Goal: Task Accomplishment & Management: Manage account settings

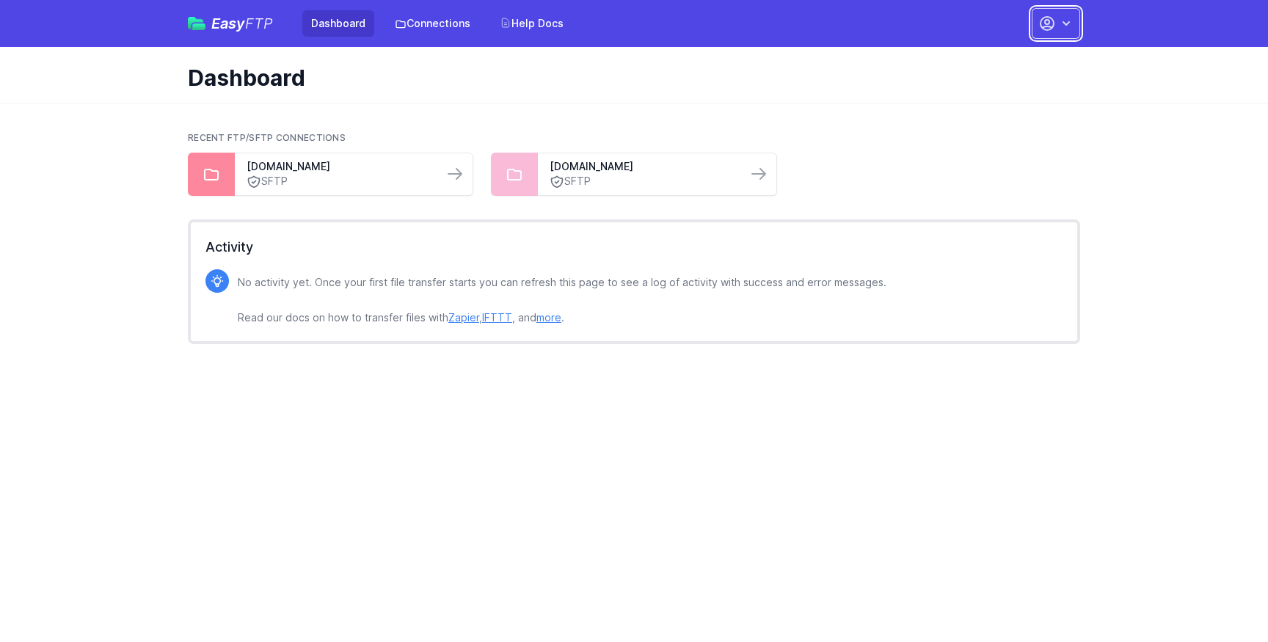
click at [1078, 17] on button "button" at bounding box center [1055, 23] width 48 height 31
click at [992, 64] on link "Account Settings" at bounding box center [1009, 61] width 141 height 26
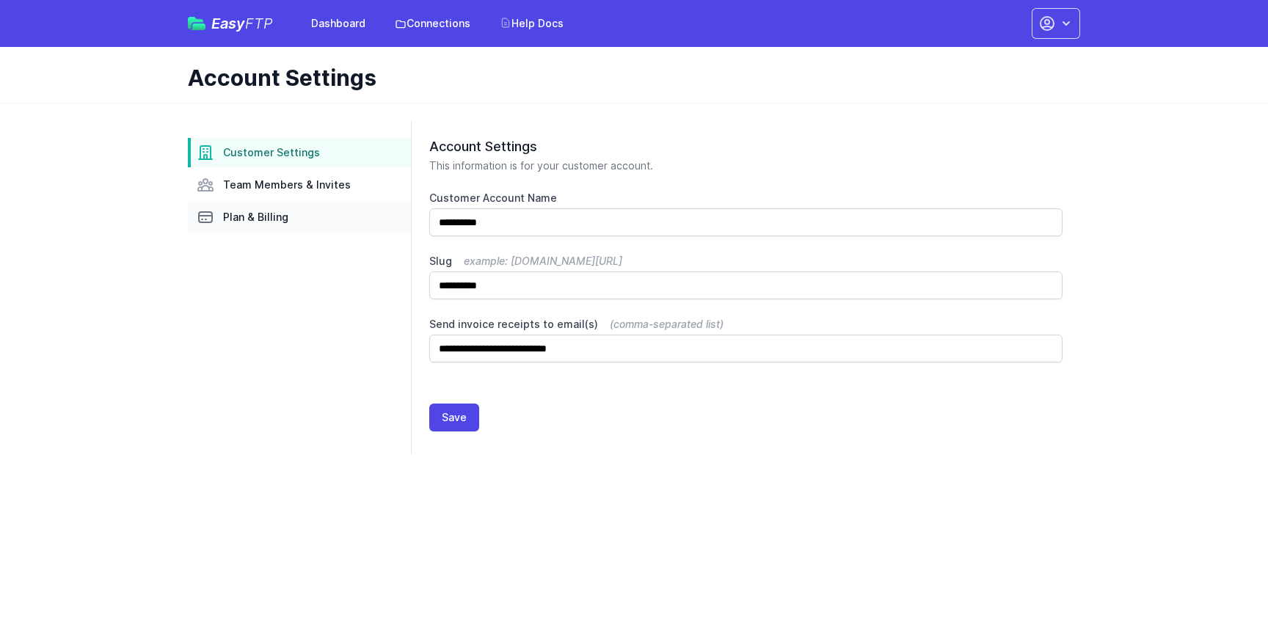
click at [278, 208] on link "Plan & Billing" at bounding box center [299, 216] width 223 height 29
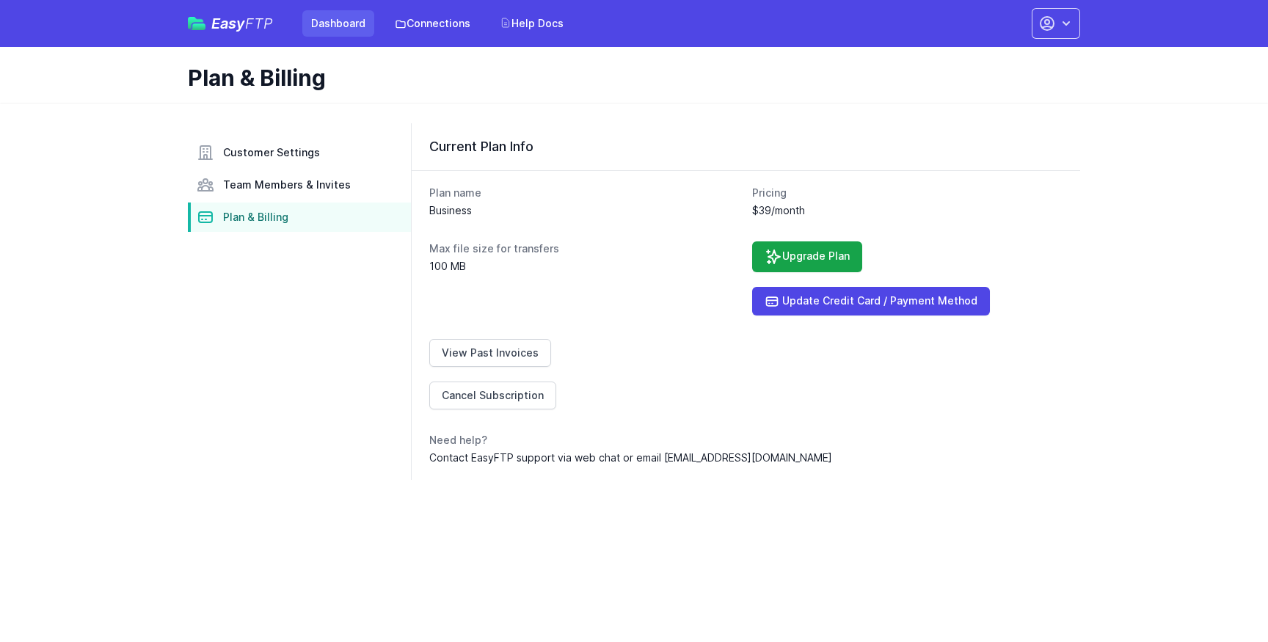
click at [319, 34] on link "Dashboard" at bounding box center [338, 23] width 72 height 26
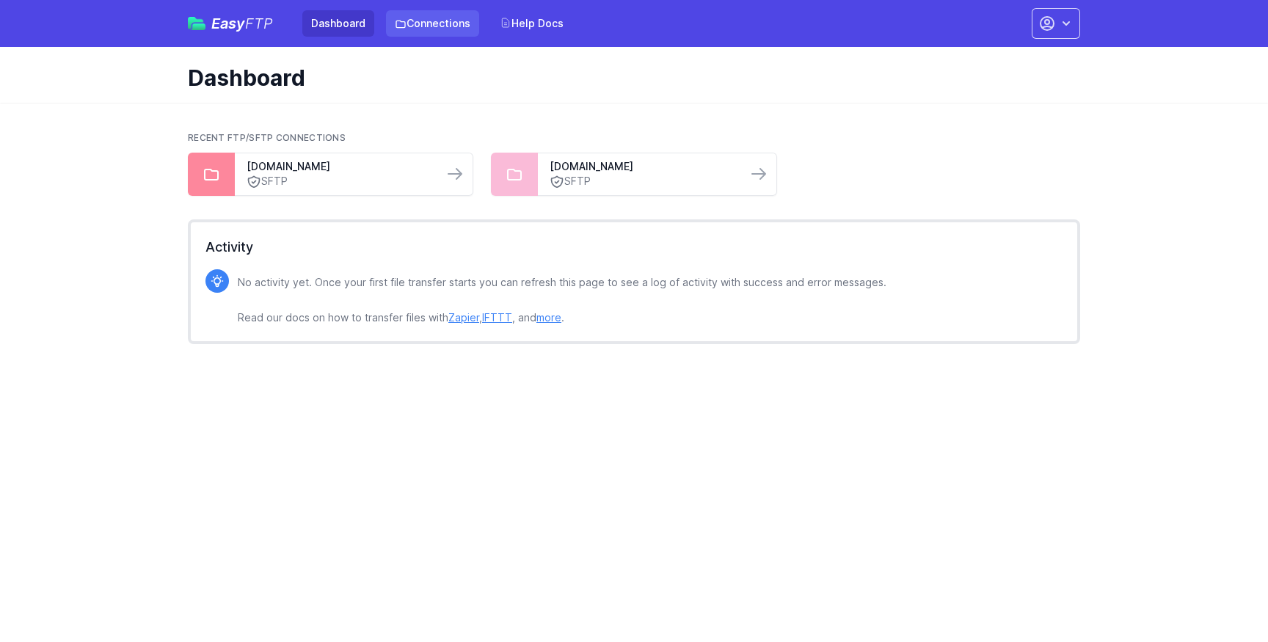
click at [388, 24] on link "Connections" at bounding box center [432, 23] width 93 height 26
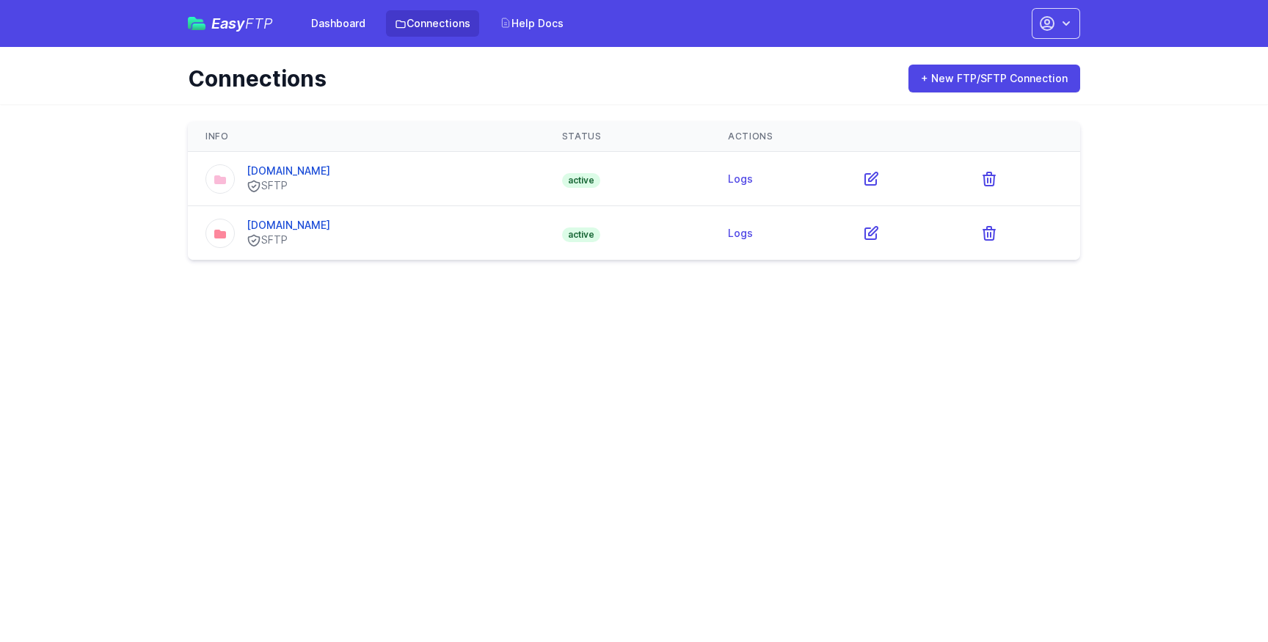
click at [616, 278] on html "Easy FTP Dashboard Connections Help Docs Account Settings Your Profile Contact …" at bounding box center [634, 139] width 1268 height 278
click at [303, 219] on link "[DOMAIN_NAME]" at bounding box center [288, 225] width 84 height 12
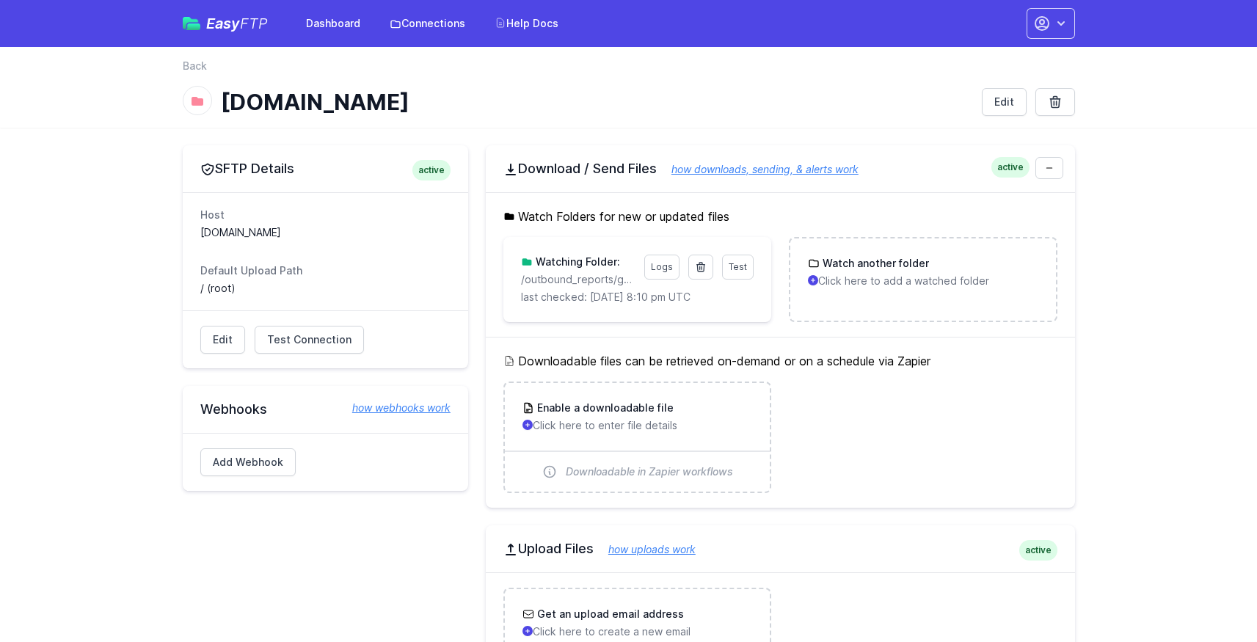
click at [559, 282] on p "/outbound_reports/generated" at bounding box center [578, 279] width 114 height 15
click at [561, 283] on p "/outbound_reports/generated" at bounding box center [578, 279] width 114 height 15
click at [561, 285] on p "/outbound_reports/generated" at bounding box center [578, 279] width 114 height 15
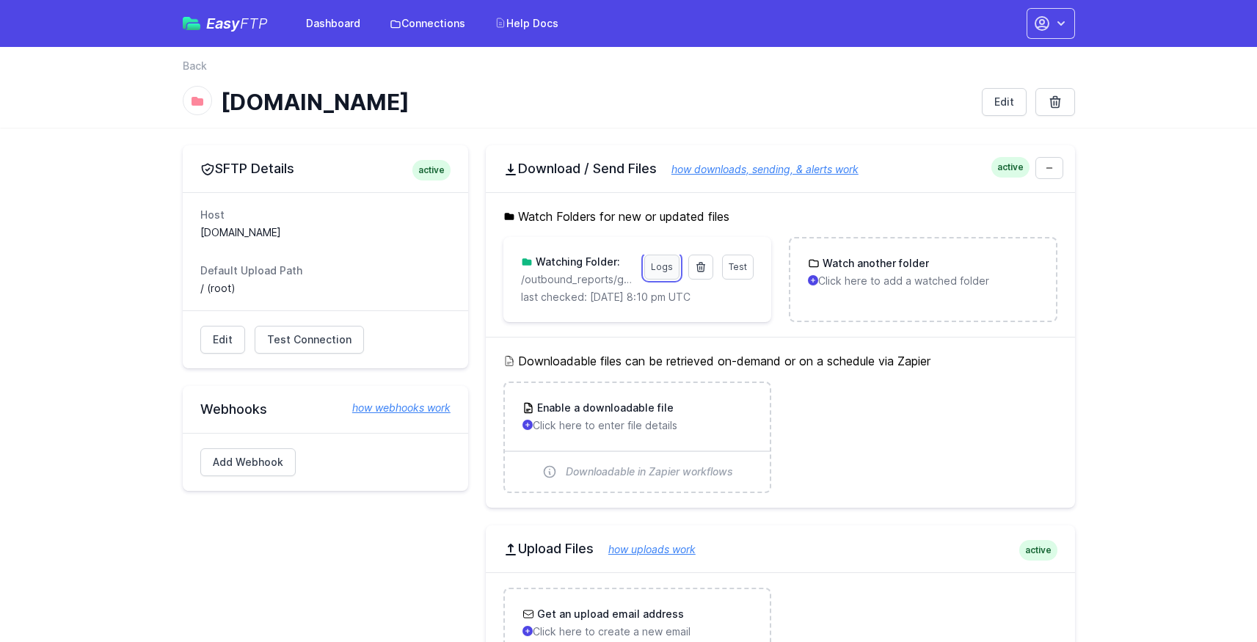
click at [670, 268] on link "Logs" at bounding box center [661, 267] width 35 height 25
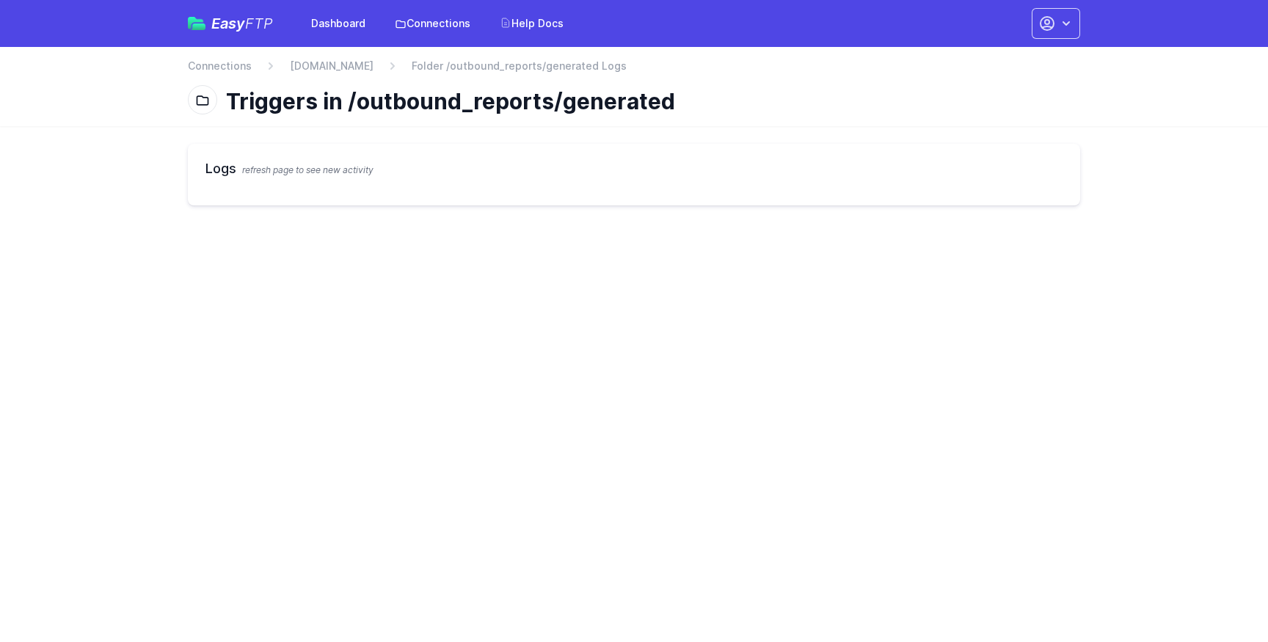
click at [268, 179] on div "Logs refresh page to see new activity" at bounding box center [634, 175] width 892 height 62
click at [337, 67] on link "[DOMAIN_NAME]" at bounding box center [332, 66] width 84 height 15
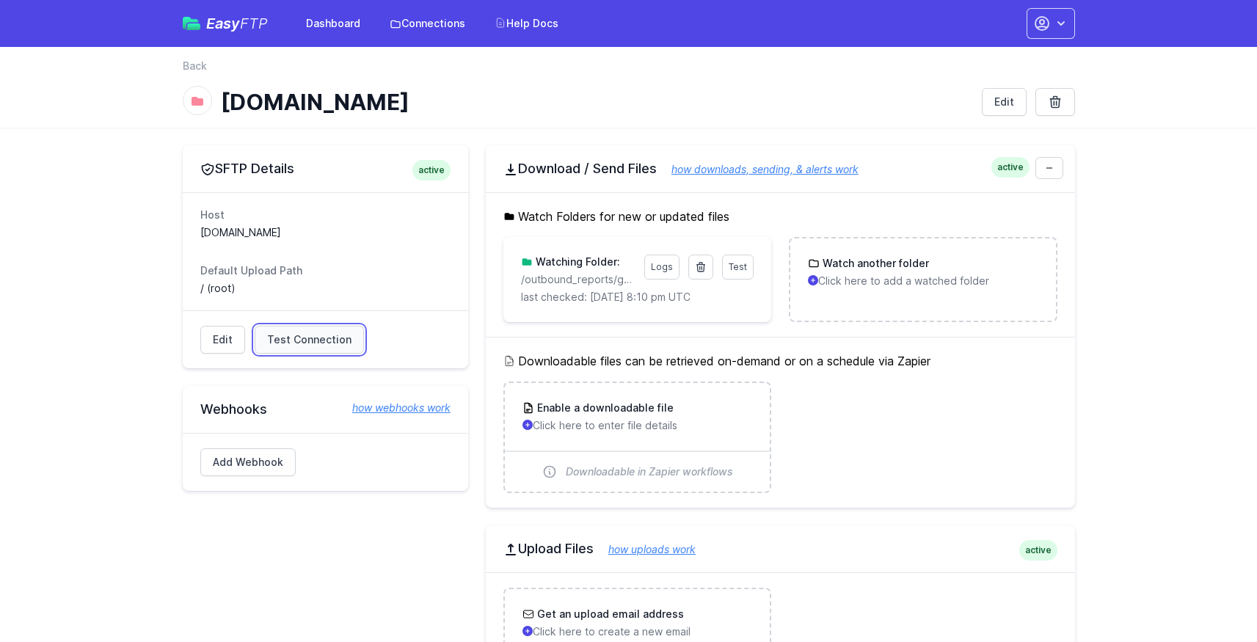
click at [279, 344] on span "Test Connection" at bounding box center [309, 339] width 84 height 15
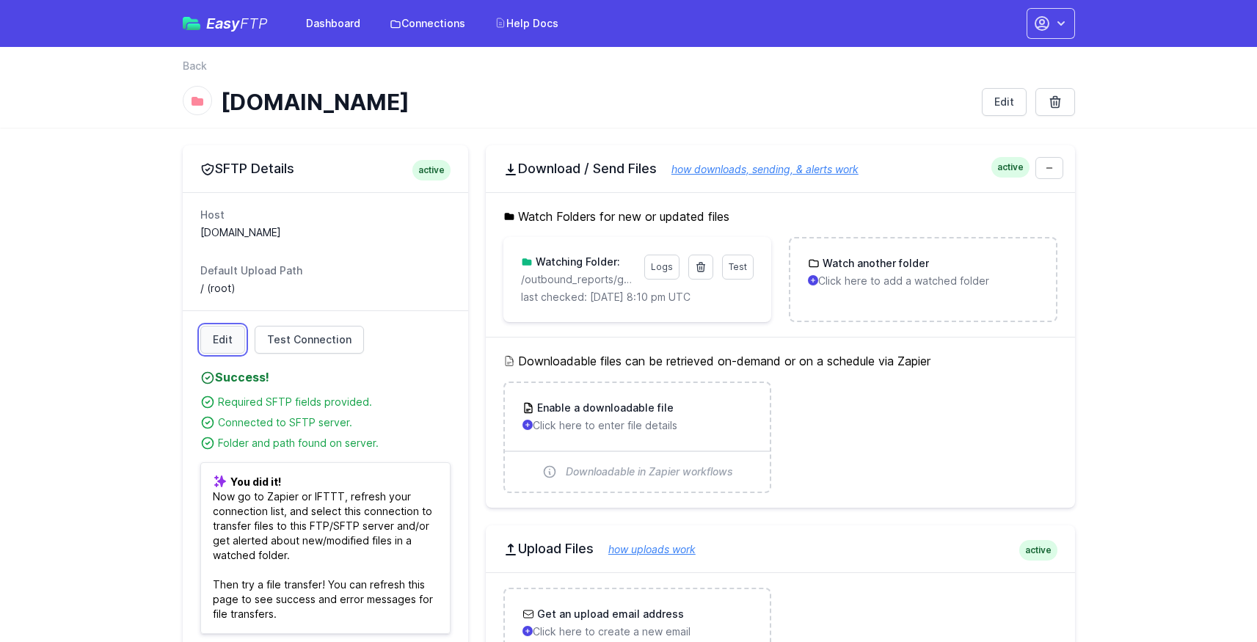
click at [233, 335] on link "Edit" at bounding box center [222, 340] width 45 height 28
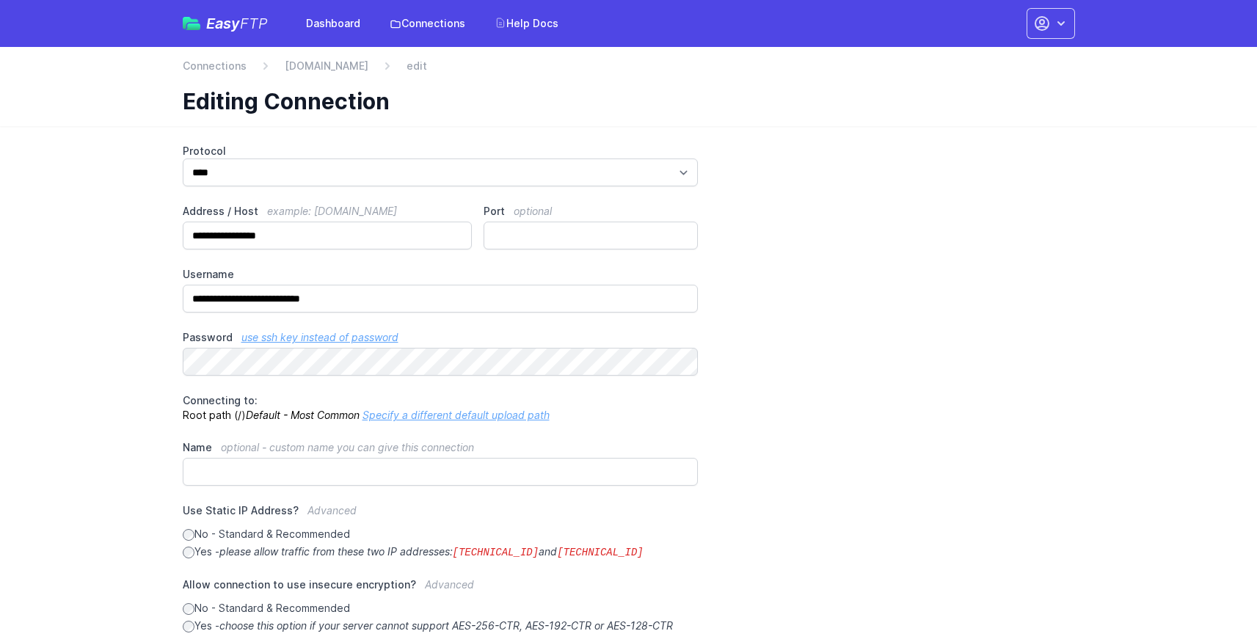
click at [277, 63] on div "[DOMAIN_NAME]" at bounding box center [313, 66] width 110 height 15
click at [299, 62] on link "[DOMAIN_NAME]" at bounding box center [327, 66] width 84 height 15
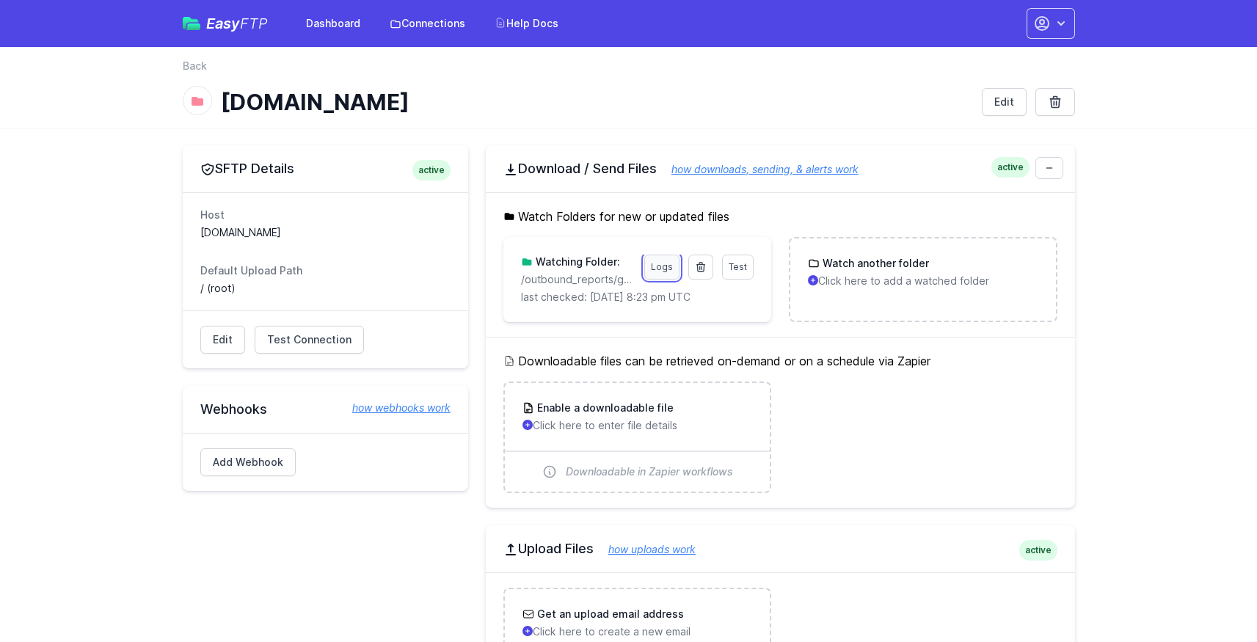
click at [662, 271] on link "Logs" at bounding box center [661, 267] width 35 height 25
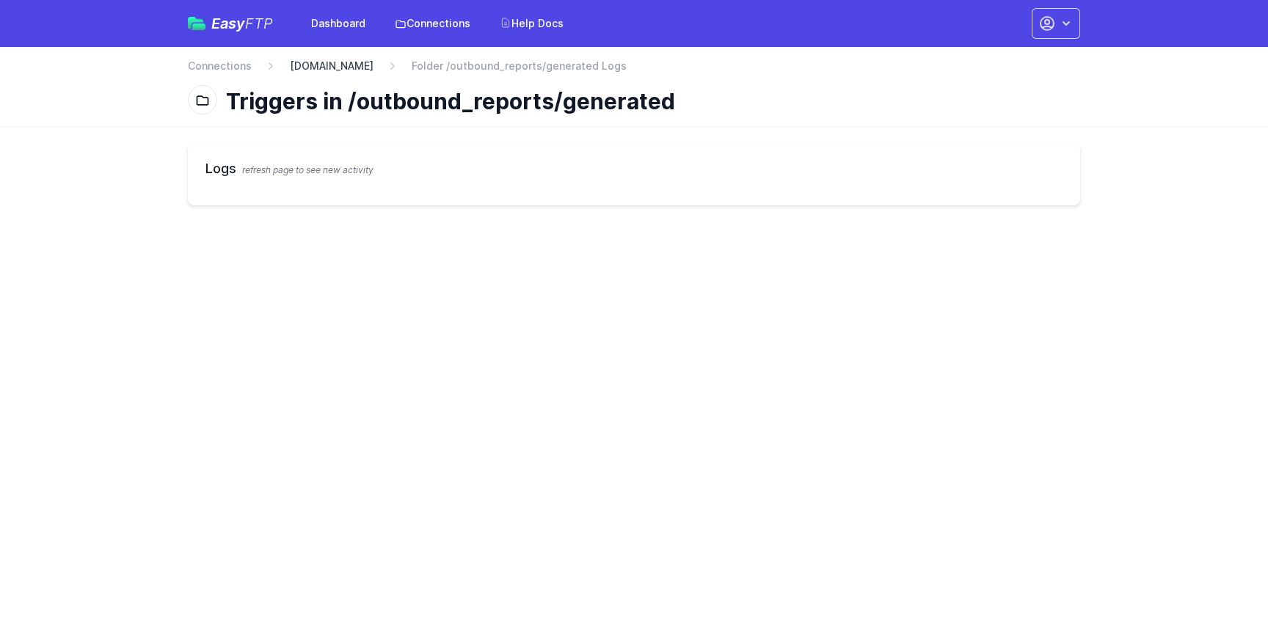
click at [314, 65] on link "import.impact.com" at bounding box center [332, 66] width 84 height 15
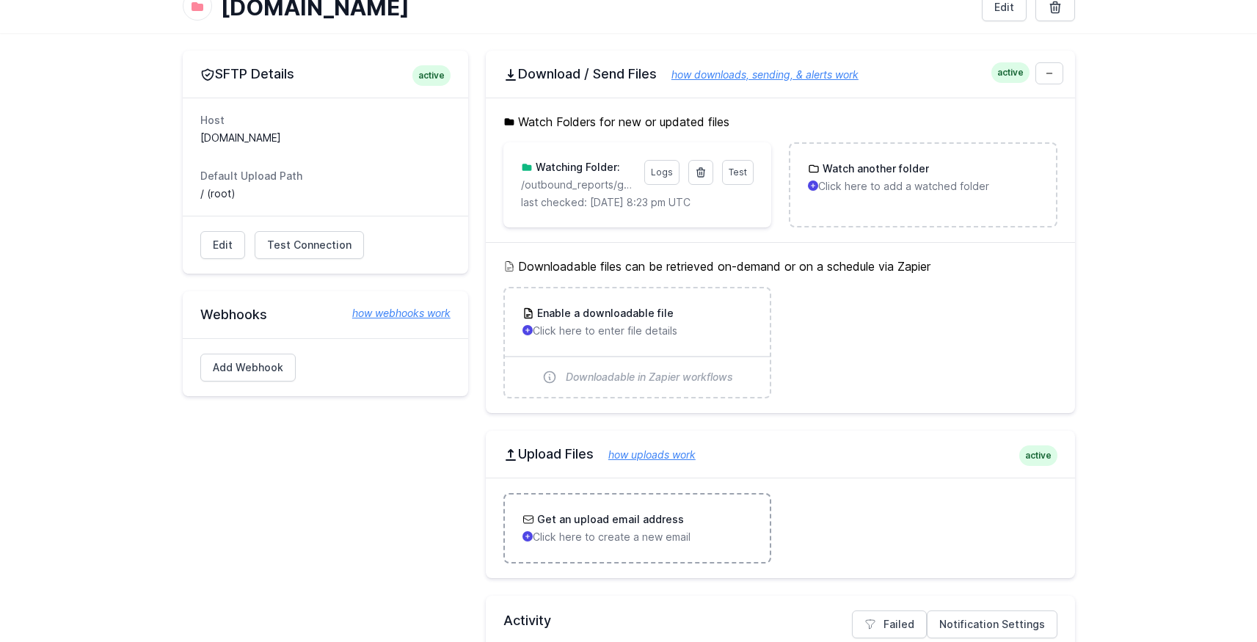
scroll to position [202, 0]
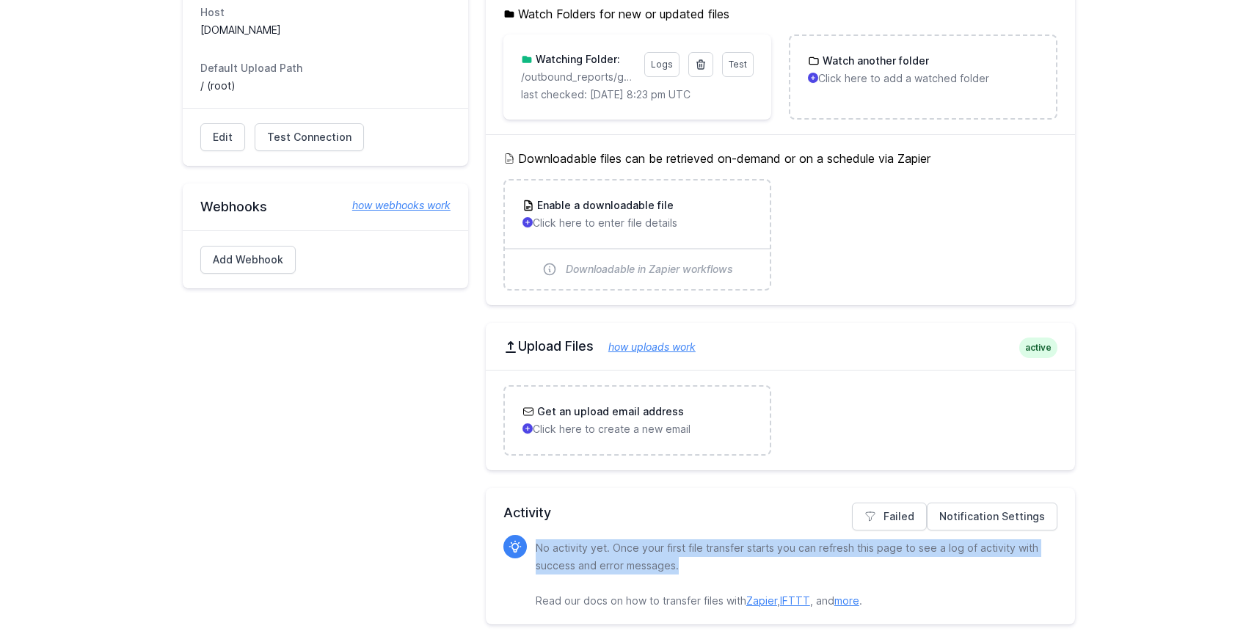
drag, startPoint x: 695, startPoint y: 567, endPoint x: 533, endPoint y: 555, distance: 161.8
click at [533, 555] on div "No activity yet. Once your first file transfer starts you can refresh this page…" at bounding box center [780, 572] width 554 height 75
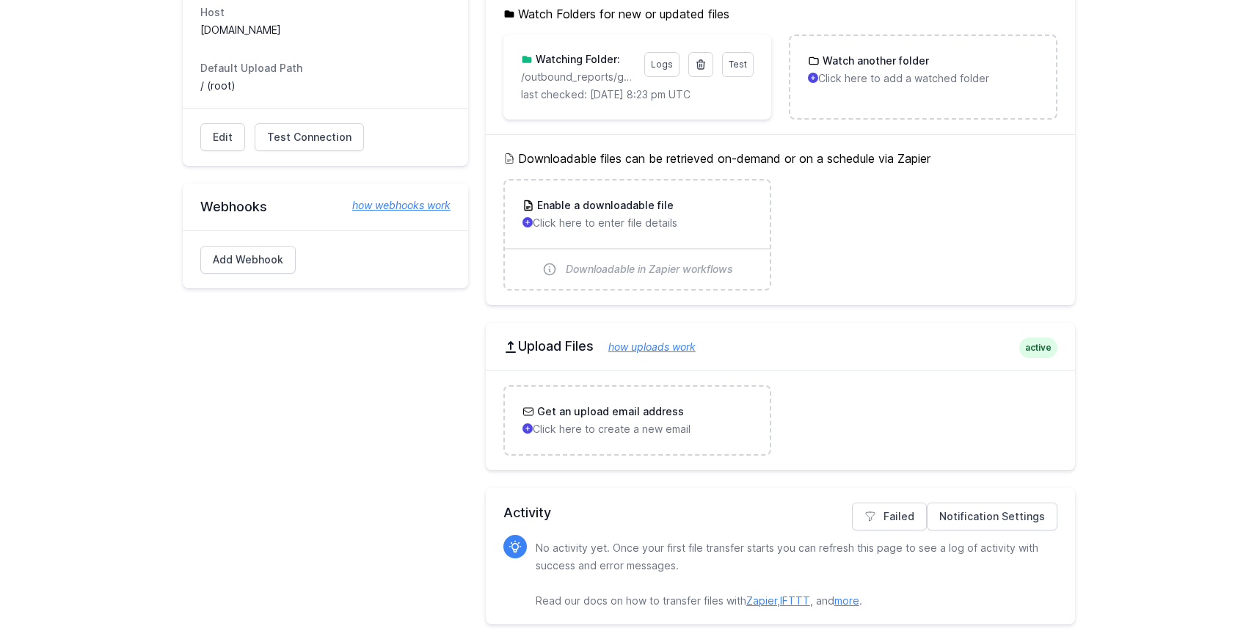
click at [537, 552] on p "No activity yet. Once your first file transfer starts you can refresh this page…" at bounding box center [790, 574] width 510 height 70
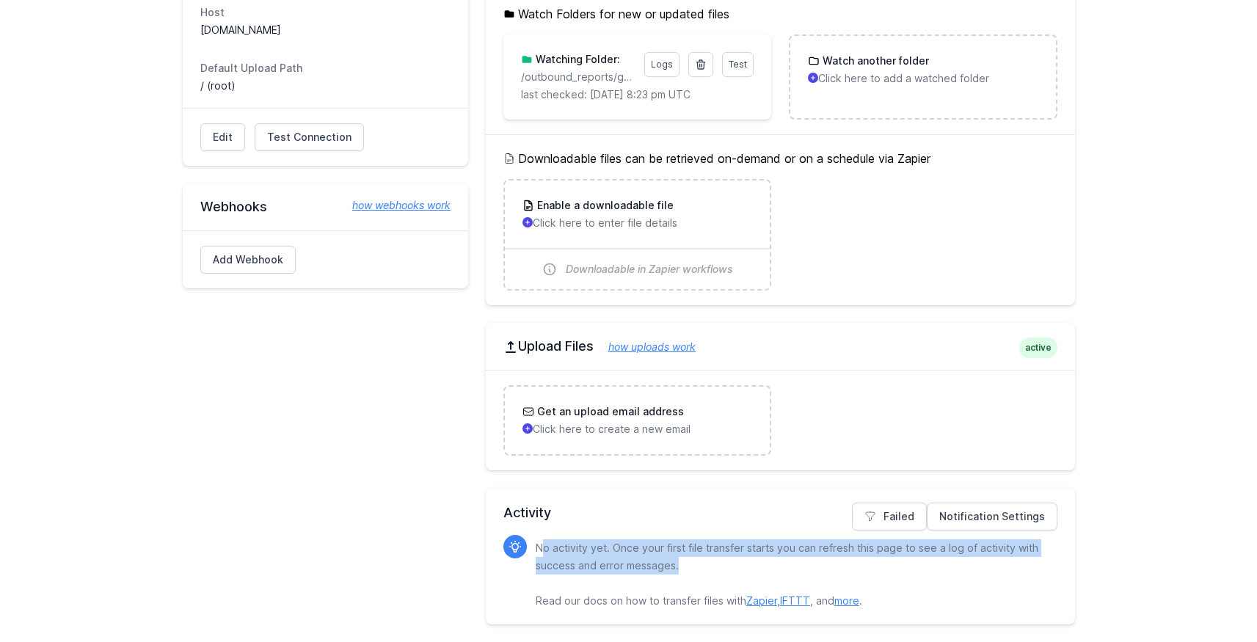
drag, startPoint x: 617, startPoint y: 561, endPoint x: 680, endPoint y: 573, distance: 64.2
click at [680, 573] on p "No activity yet. Once your first file transfer starts you can refresh this page…" at bounding box center [790, 574] width 510 height 70
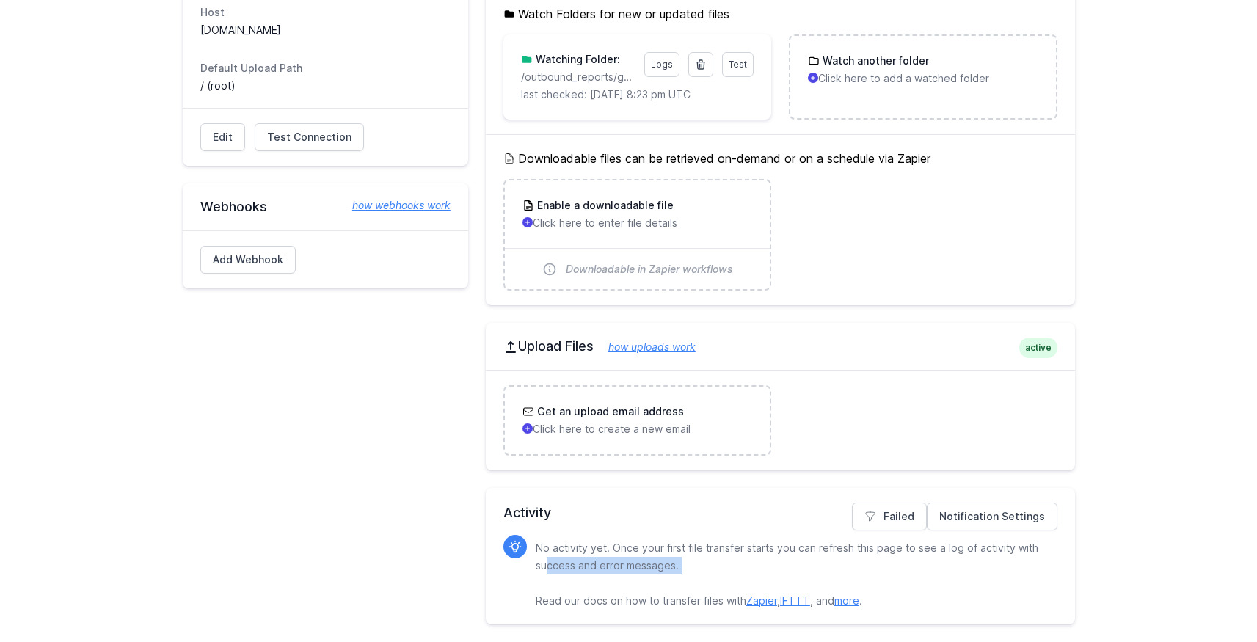
drag, startPoint x: 573, startPoint y: 560, endPoint x: 548, endPoint y: 560, distance: 24.9
click at [548, 560] on p "No activity yet. Once your first file transfer starts you can refresh this page…" at bounding box center [790, 574] width 510 height 70
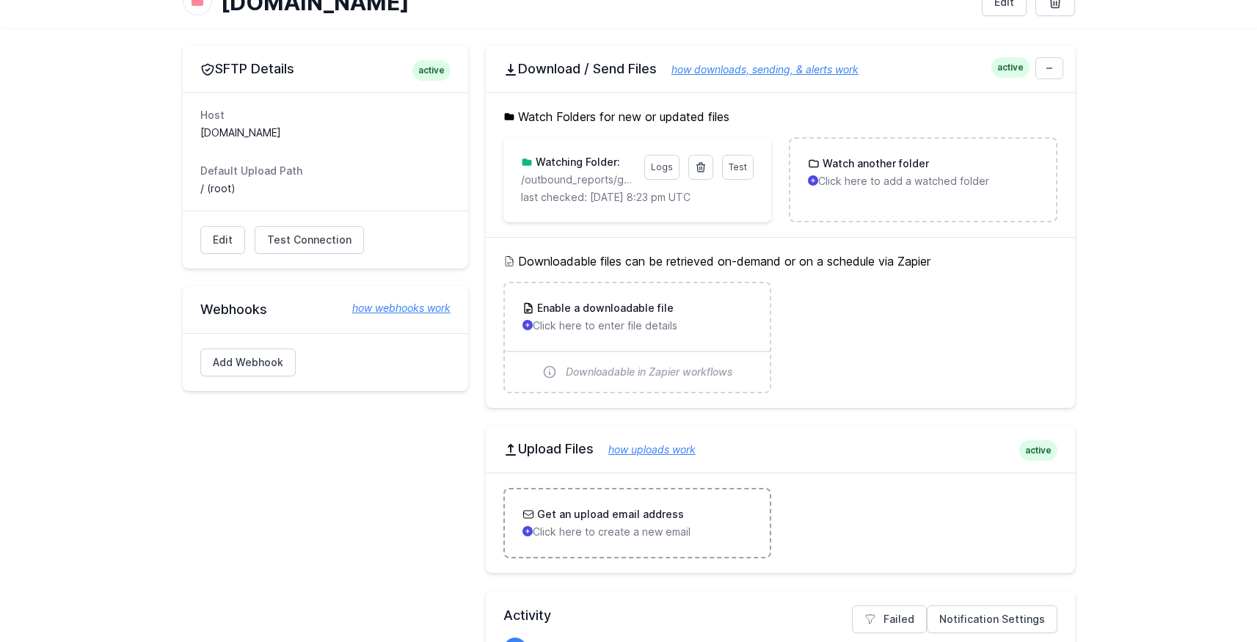
scroll to position [0, 0]
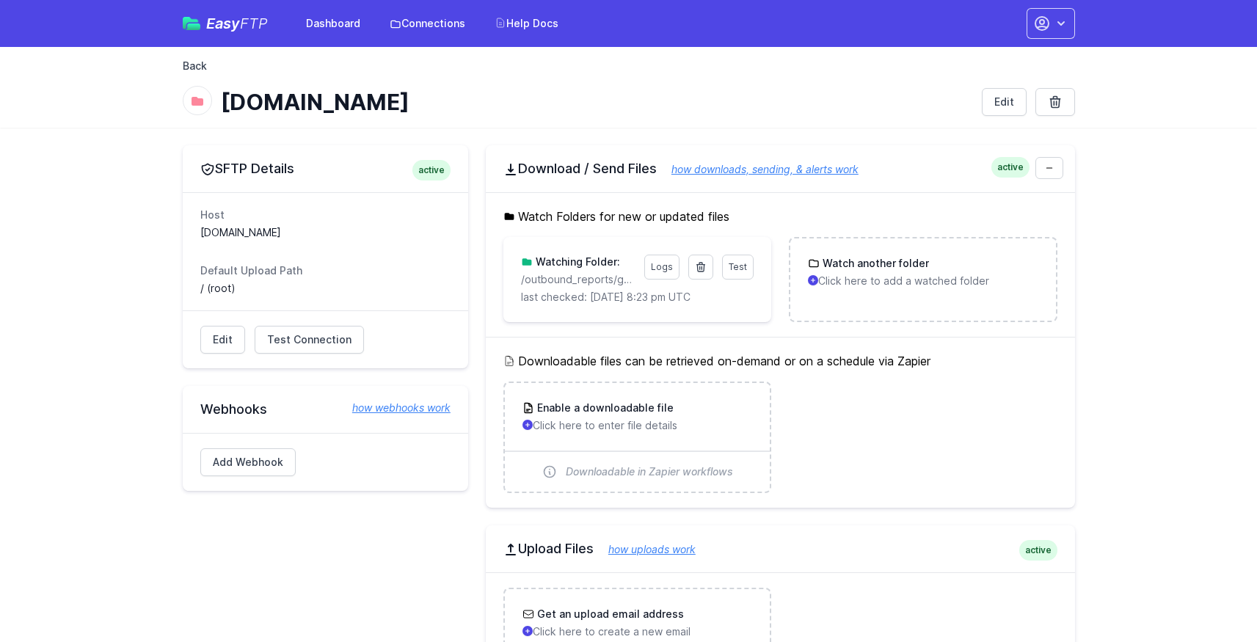
click at [192, 68] on link "Back" at bounding box center [195, 66] width 24 height 15
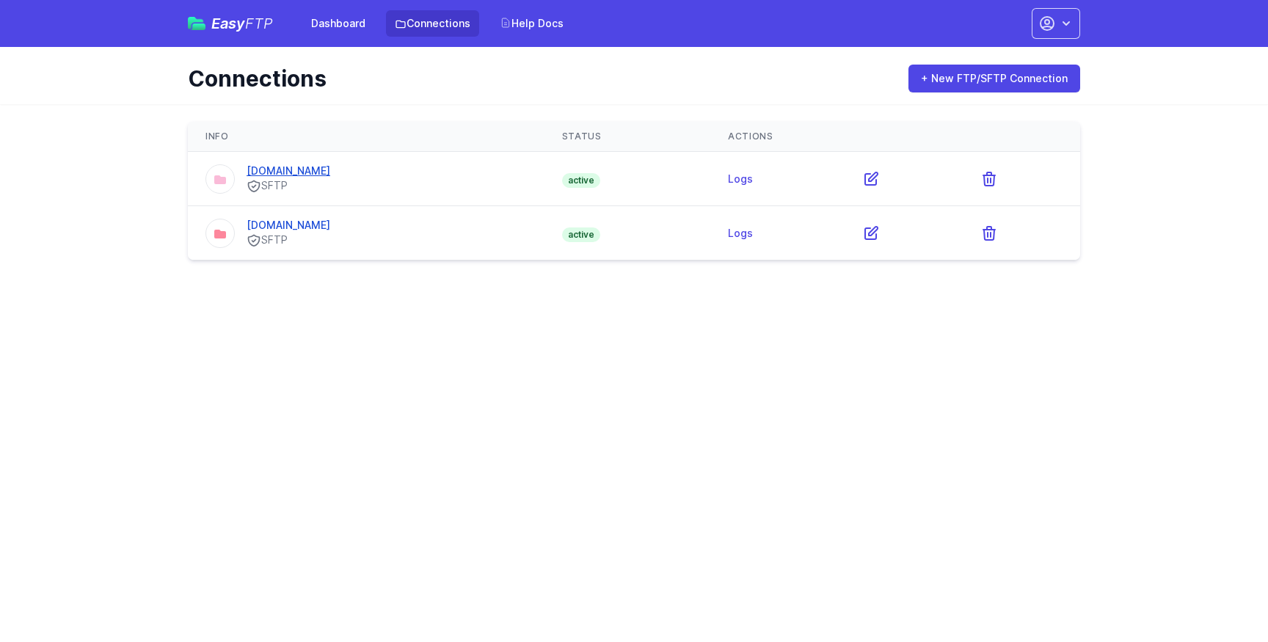
click at [315, 169] on link "[DOMAIN_NAME]" at bounding box center [288, 170] width 84 height 12
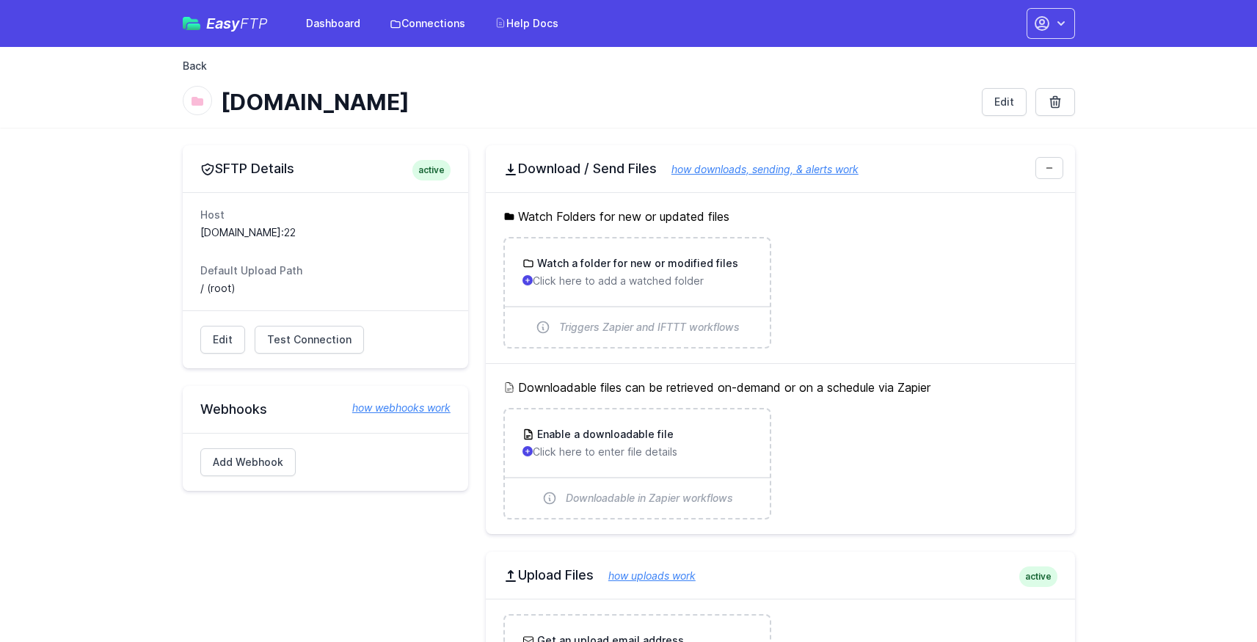
click at [193, 64] on link "Back" at bounding box center [195, 66] width 24 height 15
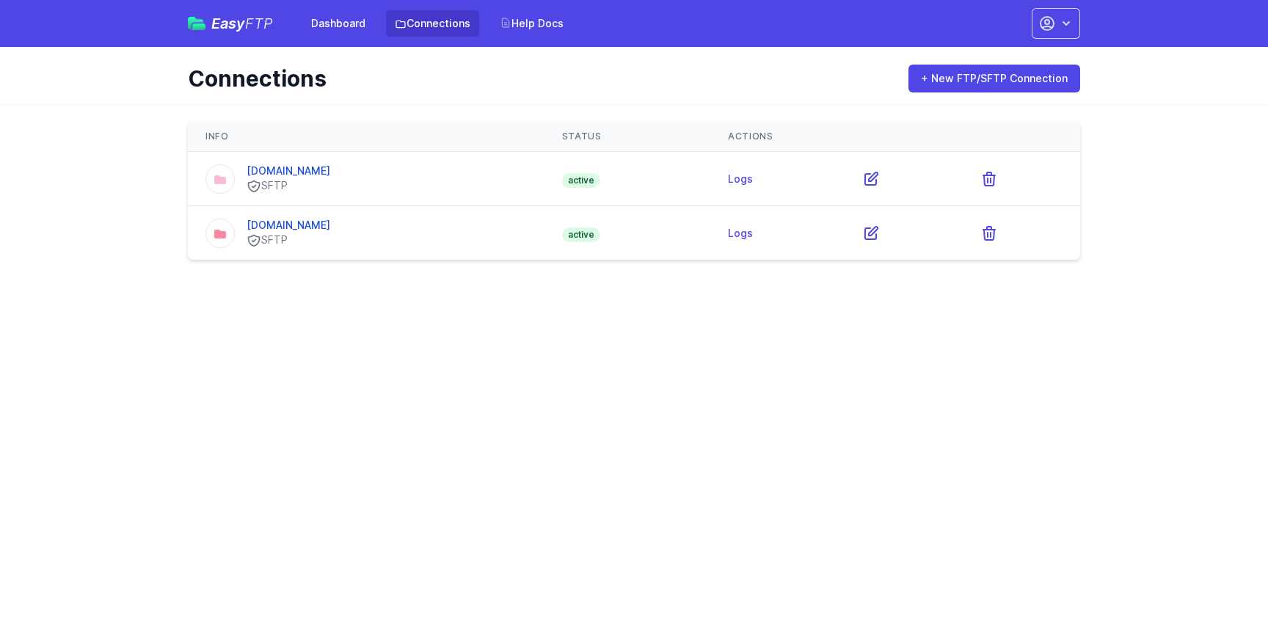
click at [760, 171] on td "Logs" at bounding box center [777, 179] width 134 height 54
click at [753, 178] on link "Logs" at bounding box center [740, 178] width 25 height 12
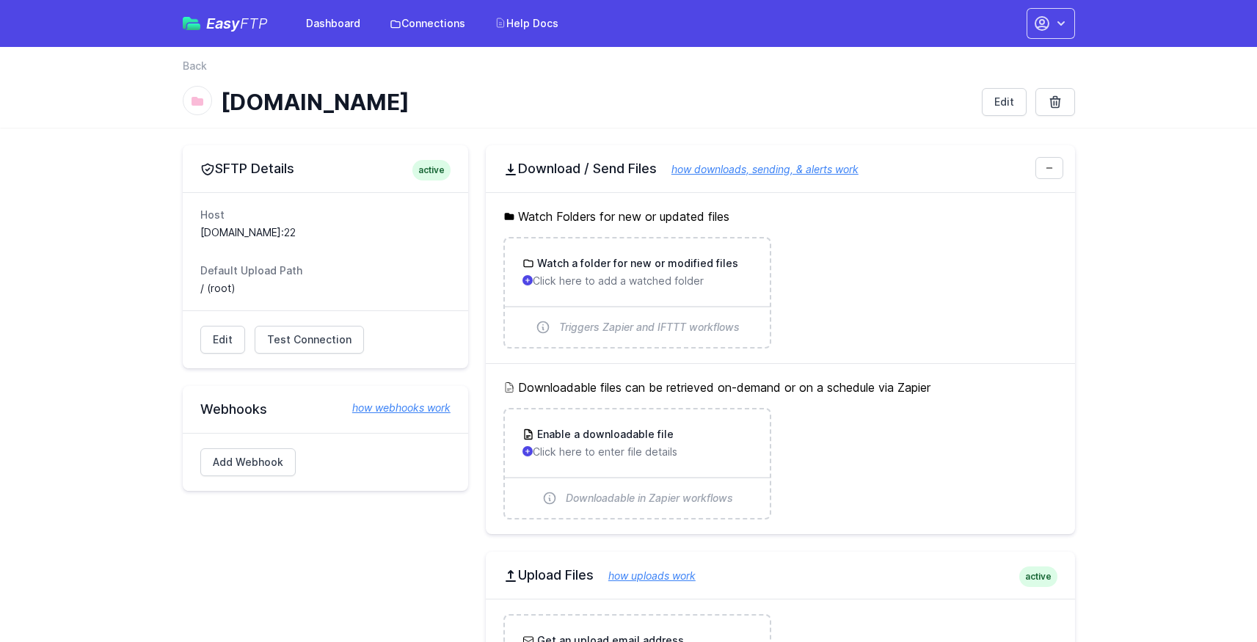
click at [202, 21] on link "Easy FTP" at bounding box center [225, 23] width 85 height 15
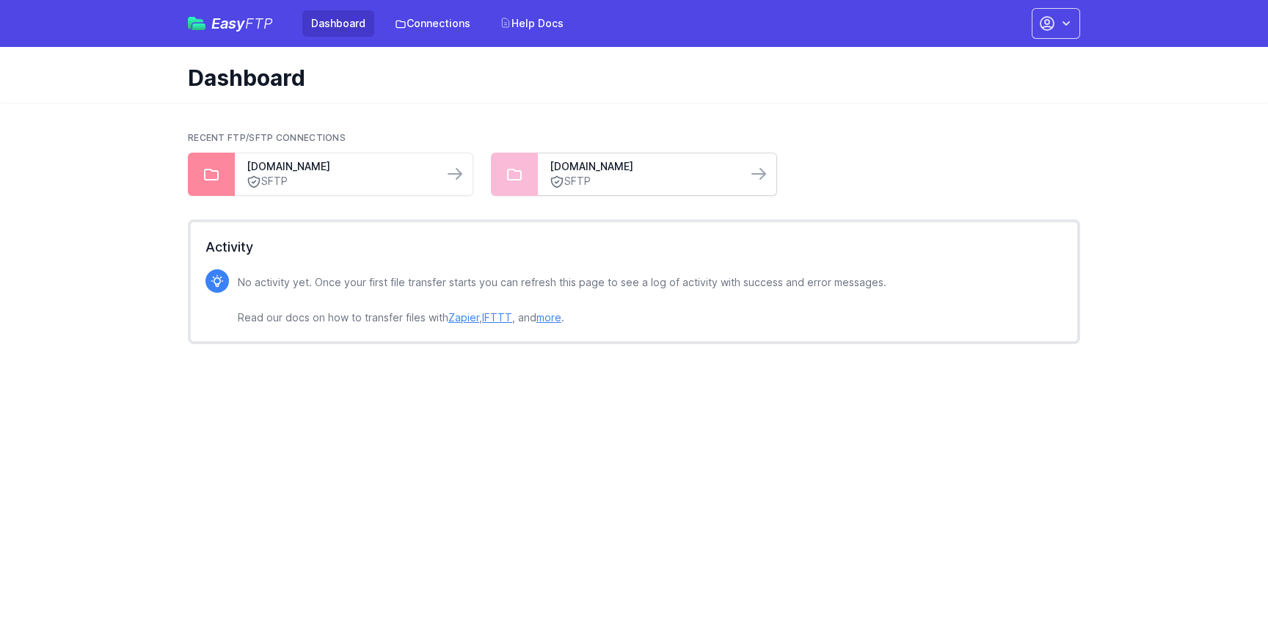
click at [604, 175] on link "SFTP" at bounding box center [641, 181] width 185 height 15
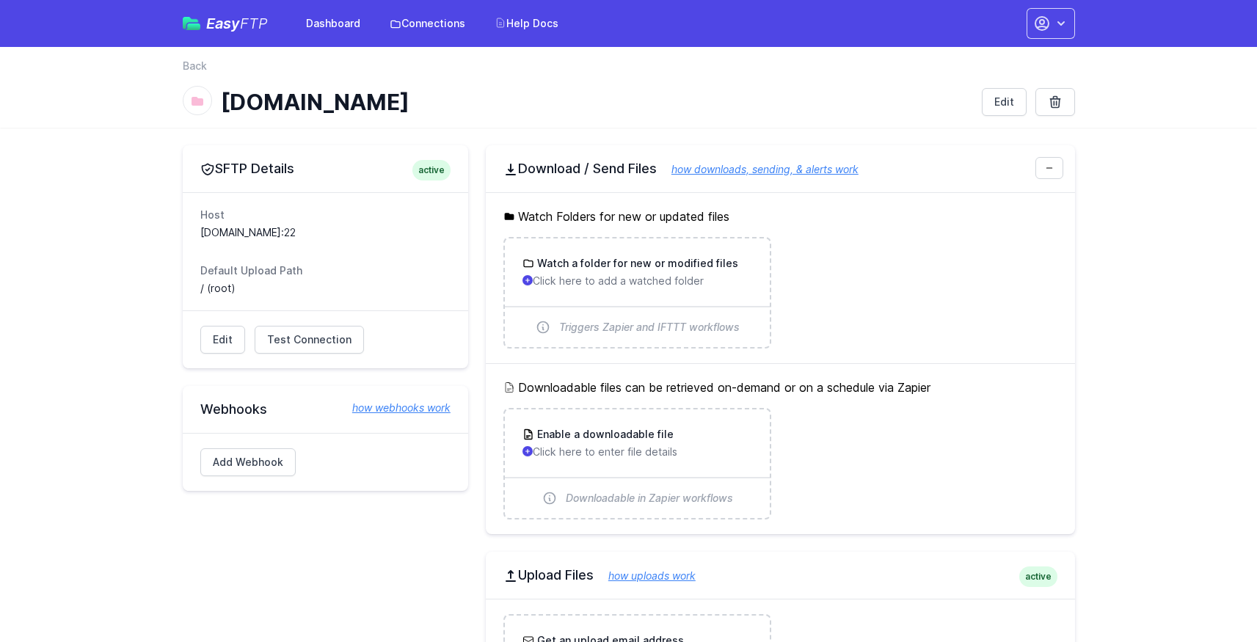
click at [223, 29] on span "Easy FTP" at bounding box center [237, 23] width 62 height 15
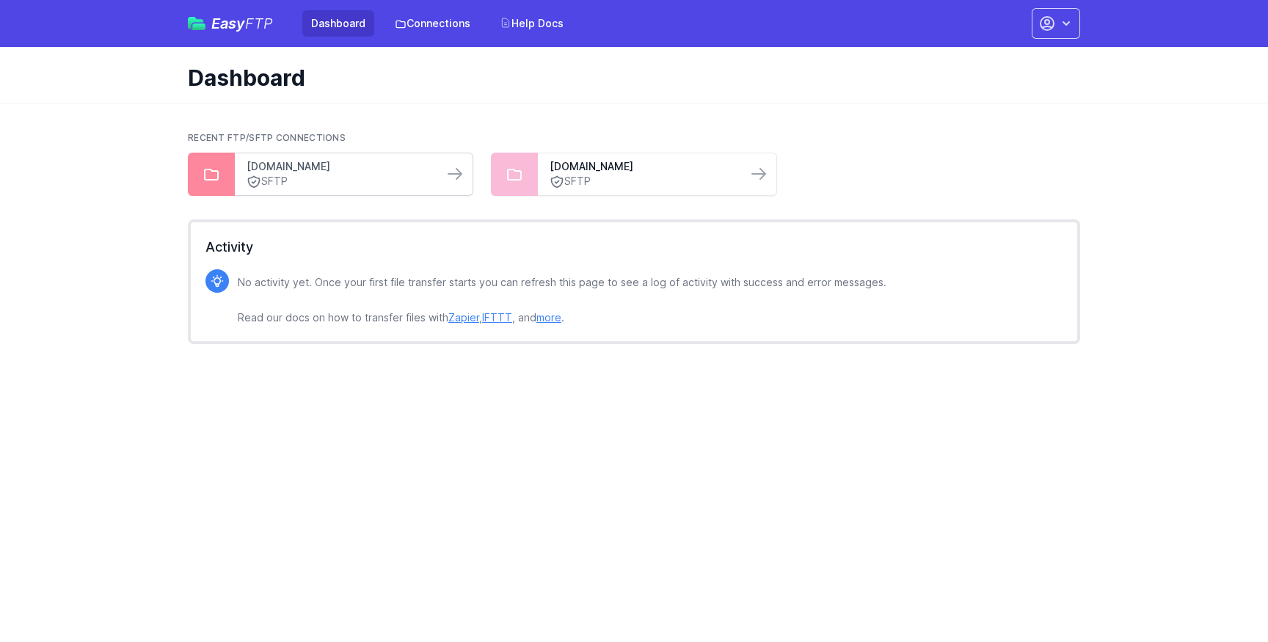
click at [362, 165] on link "[DOMAIN_NAME]" at bounding box center [338, 166] width 185 height 15
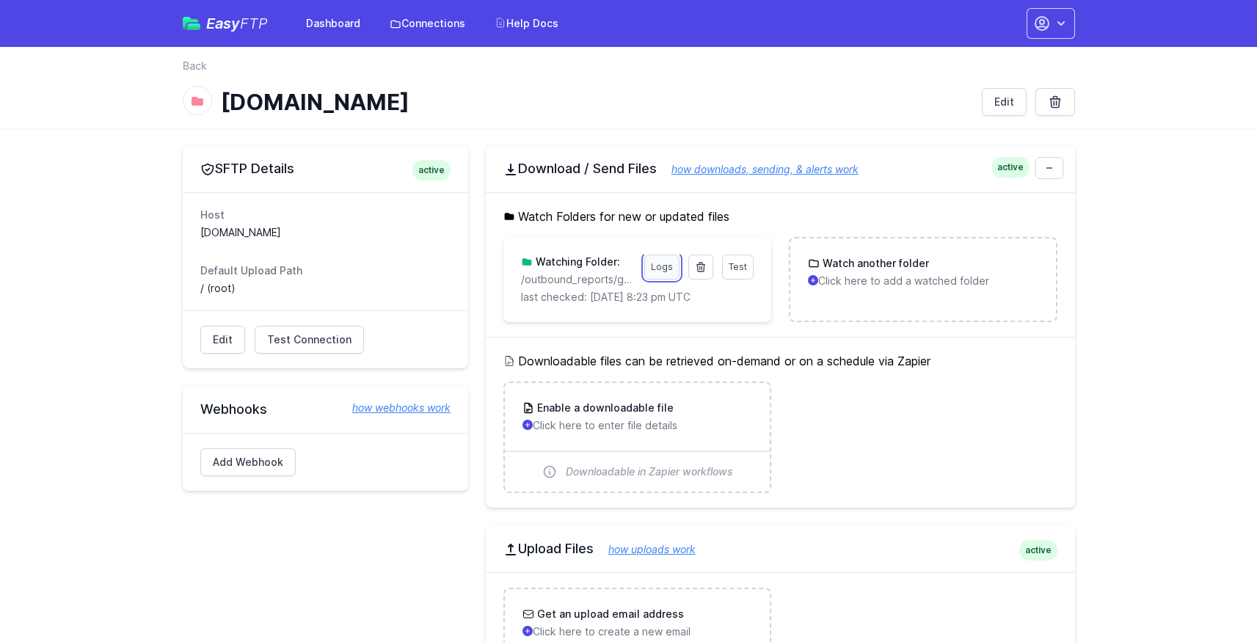
click at [654, 268] on link "Logs" at bounding box center [661, 267] width 35 height 25
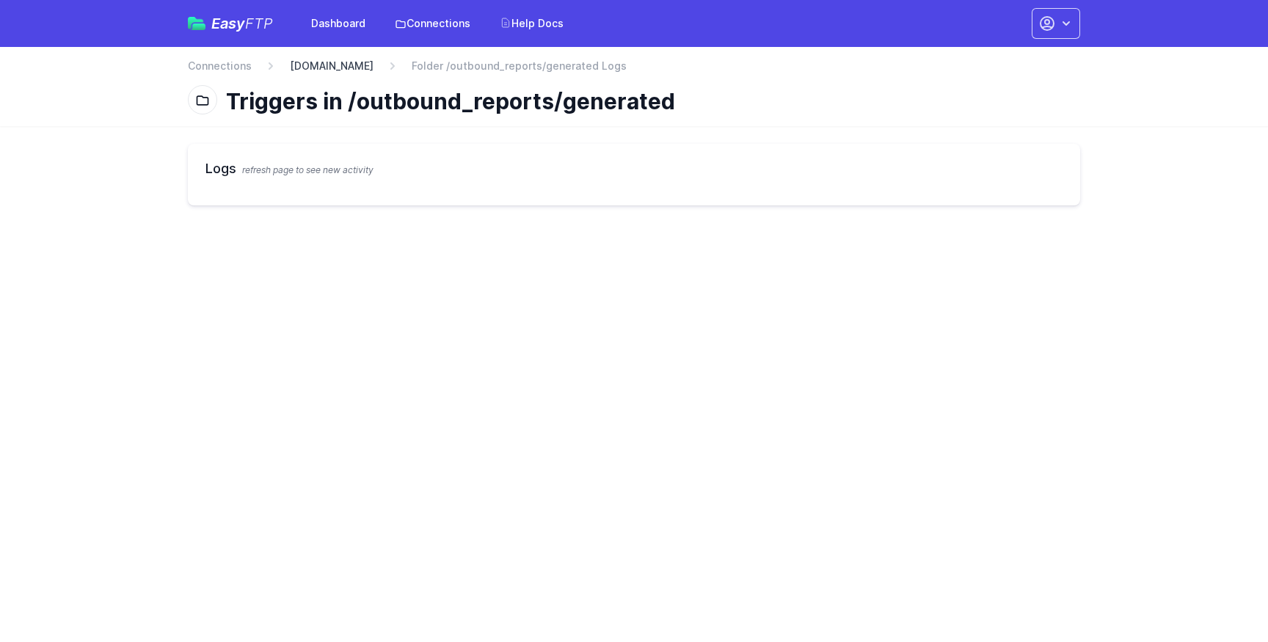
click at [318, 61] on link "[DOMAIN_NAME]" at bounding box center [332, 66] width 84 height 15
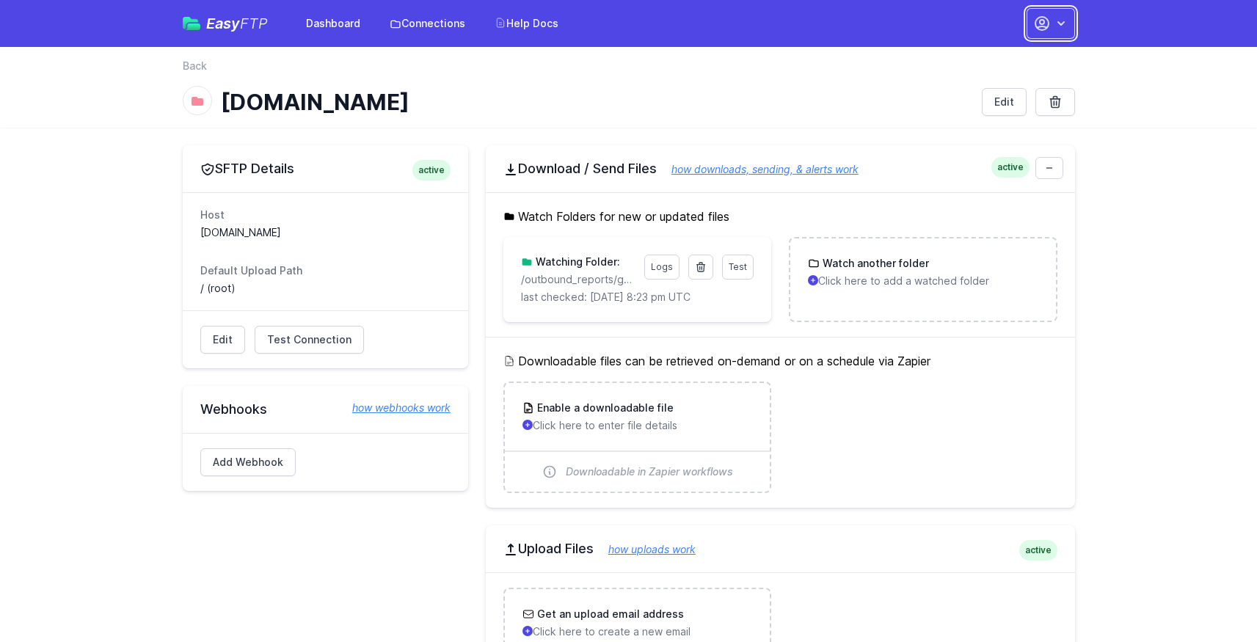
click at [1049, 34] on button "button" at bounding box center [1050, 23] width 48 height 31
click at [992, 59] on link "Account Settings" at bounding box center [1004, 61] width 141 height 26
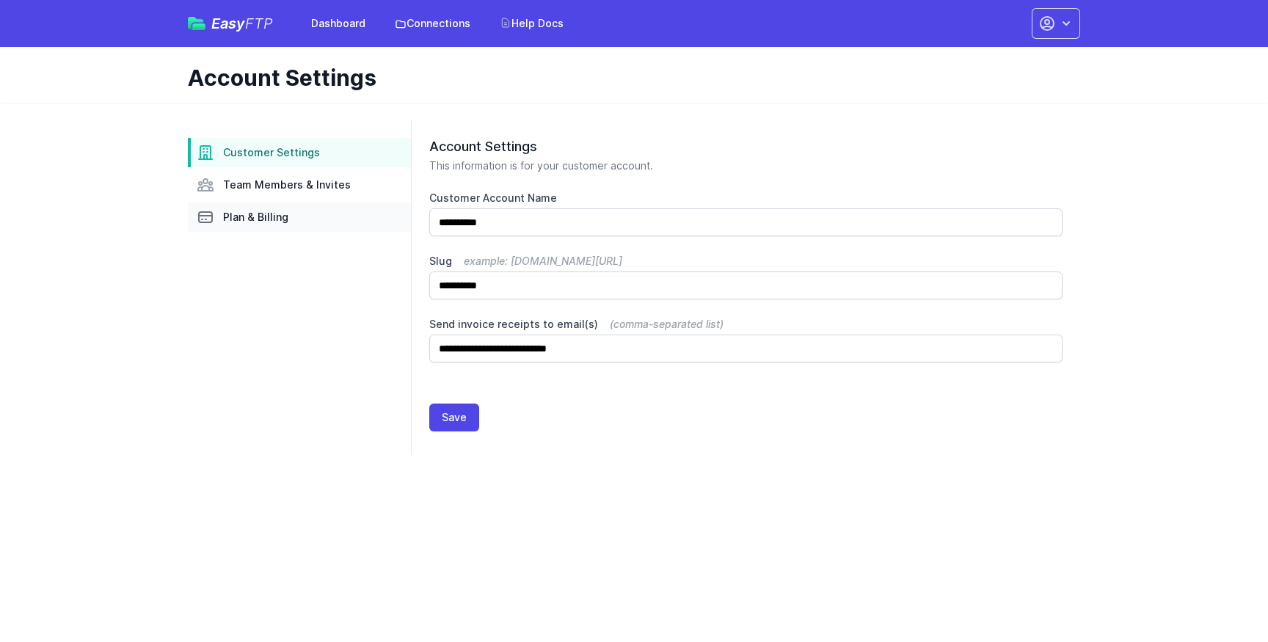
click at [272, 217] on span "Plan & Billing" at bounding box center [255, 217] width 65 height 15
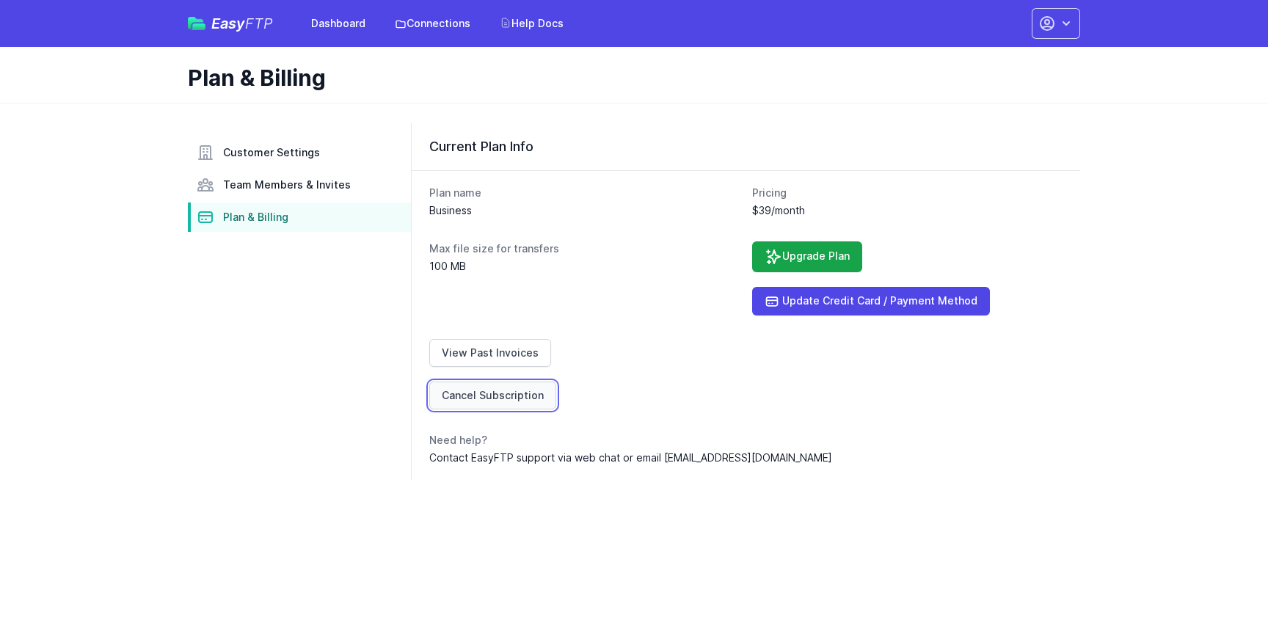
click at [513, 395] on link "Cancel Subscription" at bounding box center [492, 395] width 127 height 28
